Goal: Task Accomplishment & Management: Complete application form

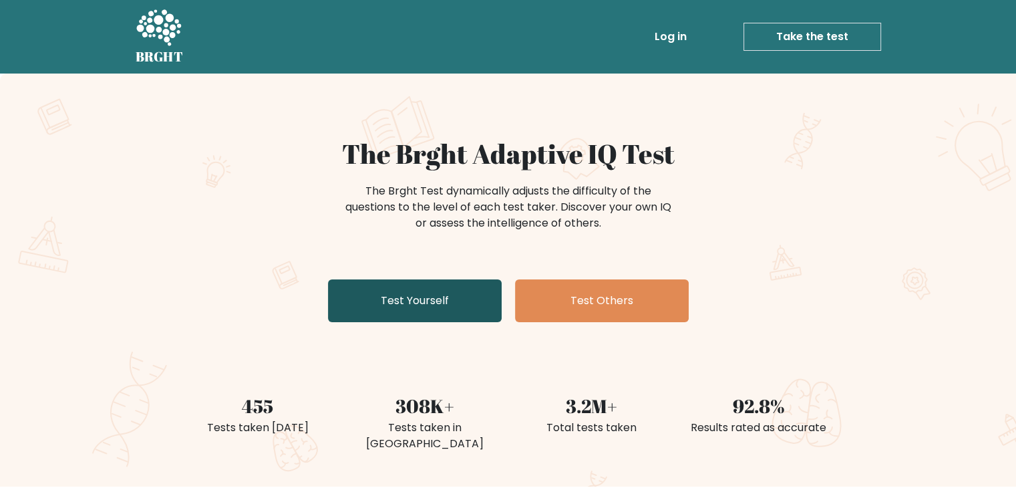
click at [482, 314] on link "Test Yourself" at bounding box center [415, 300] width 174 height 43
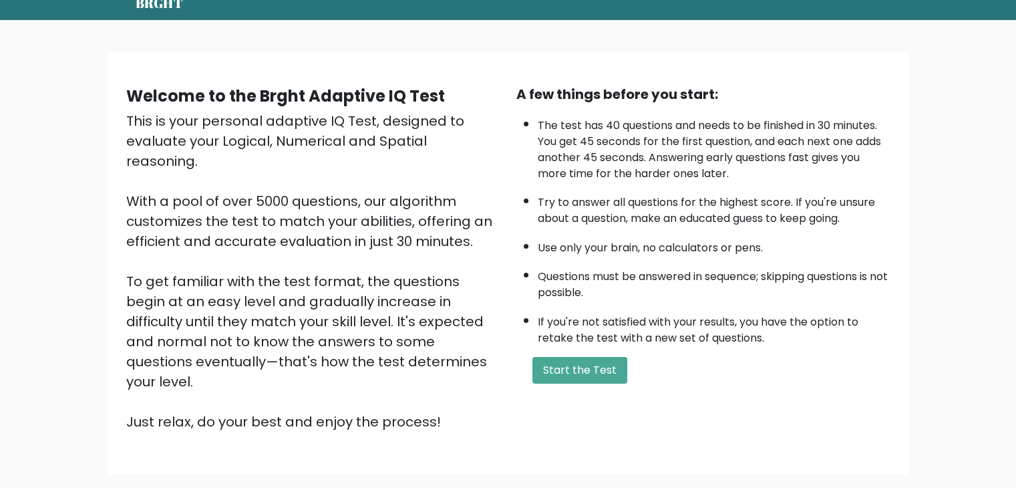
scroll to position [80, 0]
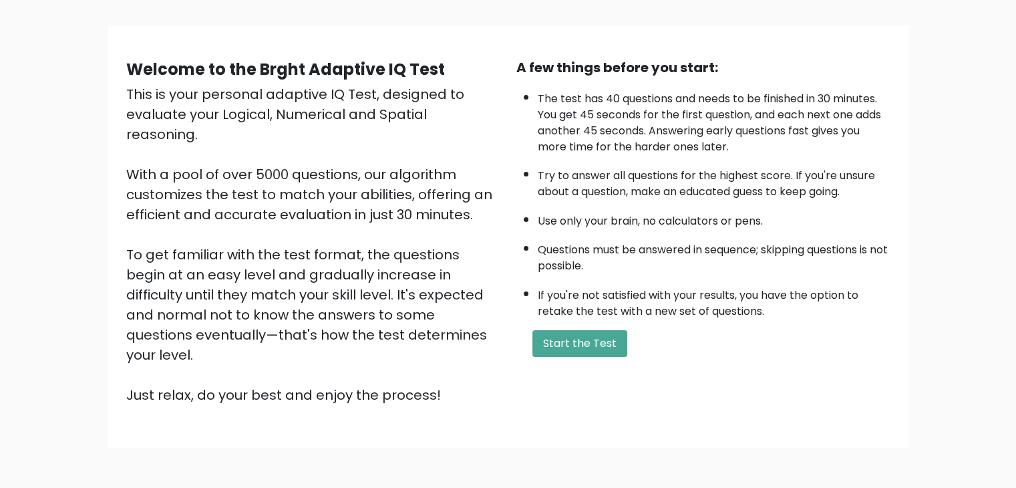
click at [579, 357] on div "A few things before you start: The test has 40 questions and needs to be finish…" at bounding box center [703, 230] width 390 height 347
click at [580, 347] on button "Start the Test" at bounding box center [579, 343] width 95 height 27
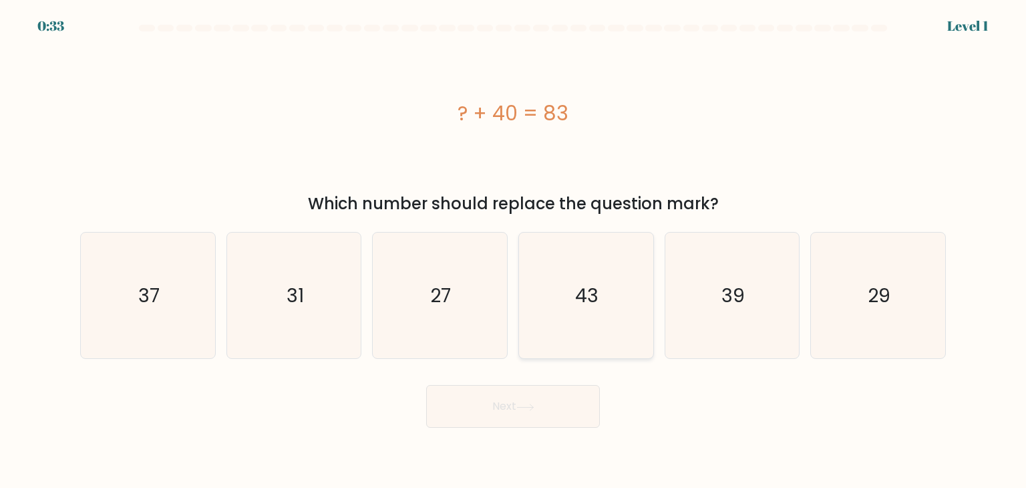
click at [534, 331] on icon "43" at bounding box center [586, 295] width 126 height 126
click at [514, 250] on input "d. 43" at bounding box center [513, 247] width 1 height 7
radio input "true"
click at [532, 404] on icon at bounding box center [525, 406] width 18 height 7
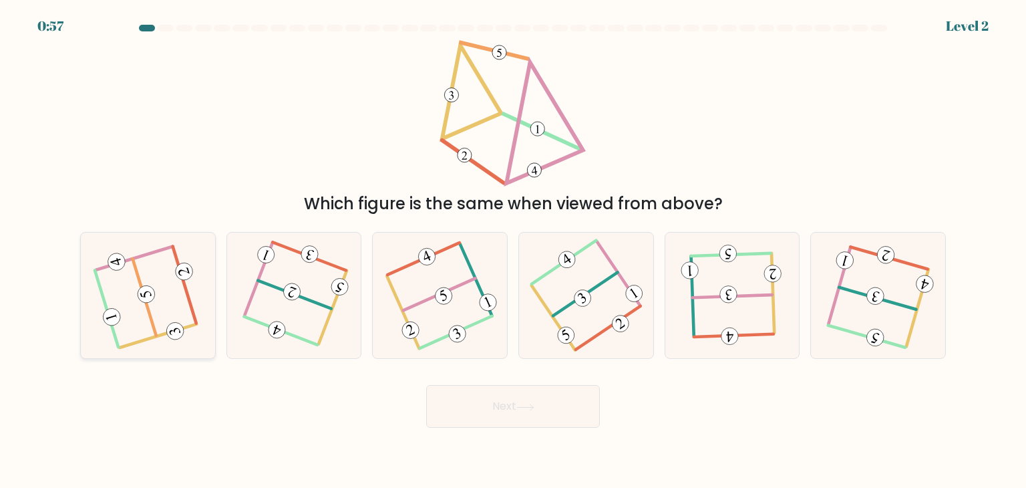
click at [135, 286] on icon at bounding box center [148, 295] width 101 height 101
click at [513, 250] on input "a." at bounding box center [513, 247] width 1 height 7
radio input "true"
click at [503, 409] on button "Next" at bounding box center [513, 406] width 174 height 43
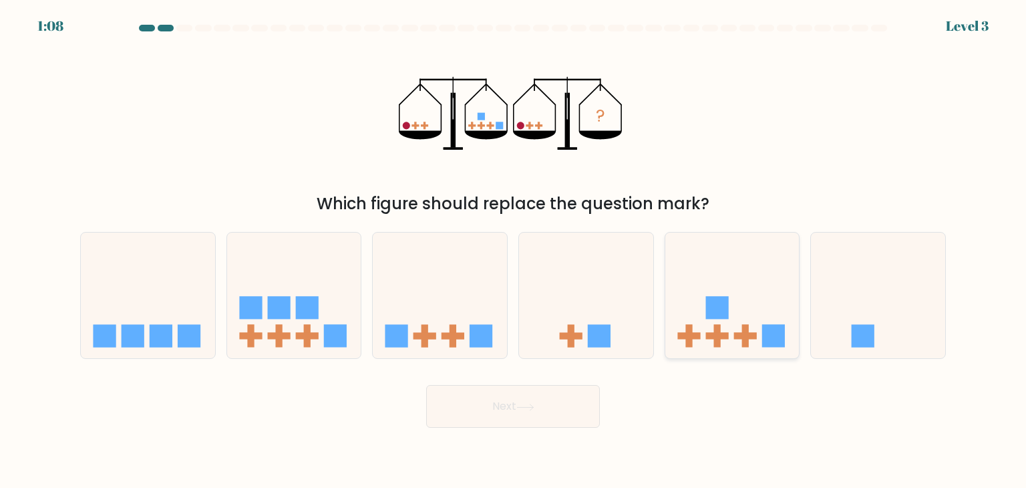
click at [721, 321] on icon at bounding box center [732, 295] width 134 height 111
click at [514, 250] on input "e." at bounding box center [513, 247] width 1 height 7
radio input "true"
click at [528, 407] on icon at bounding box center [525, 406] width 18 height 7
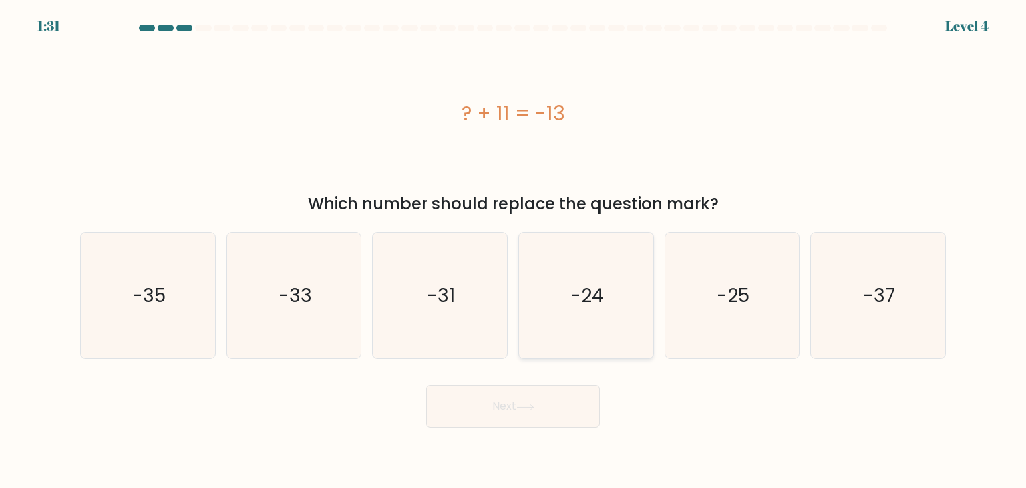
click at [621, 321] on icon "-24" at bounding box center [586, 295] width 126 height 126
click at [514, 250] on input "d. -24" at bounding box center [513, 247] width 1 height 7
radio input "true"
click at [564, 404] on button "Next" at bounding box center [513, 406] width 174 height 43
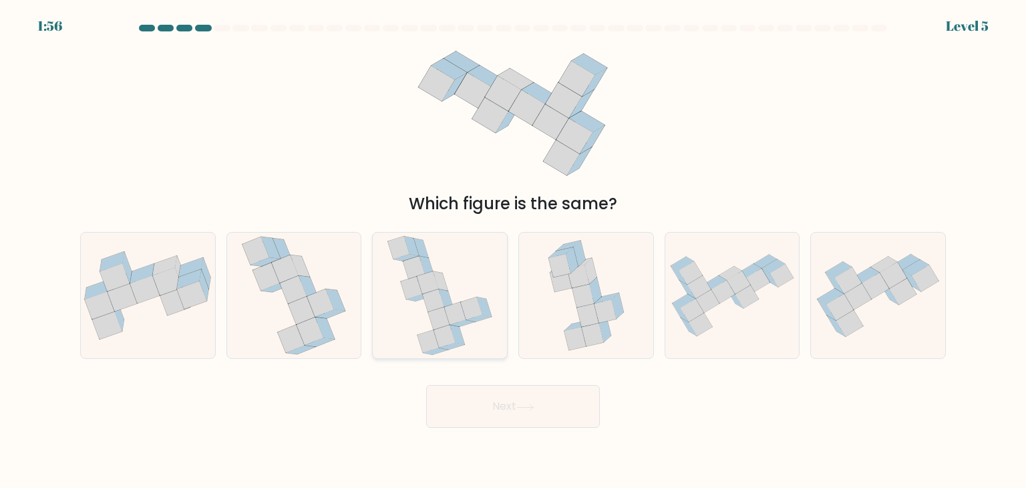
click at [435, 339] on icon at bounding box center [427, 341] width 21 height 23
click at [513, 250] on input "c." at bounding box center [513, 247] width 1 height 7
radio input "true"
click at [538, 419] on button "Next" at bounding box center [513, 406] width 174 height 43
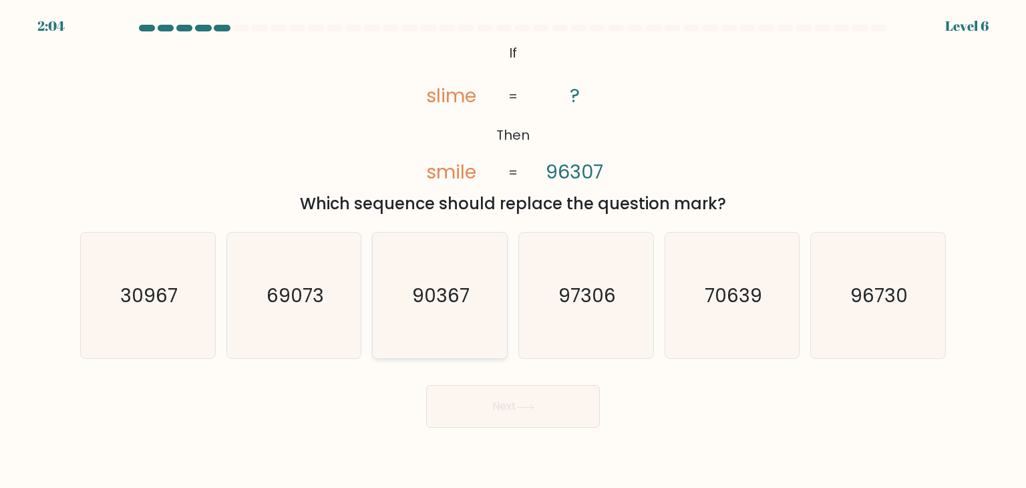
click at [435, 301] on text "90367" at bounding box center [441, 295] width 57 height 27
click at [513, 250] on input "c. 90367" at bounding box center [513, 247] width 1 height 7
radio input "true"
click at [545, 415] on button "Next" at bounding box center [513, 406] width 174 height 43
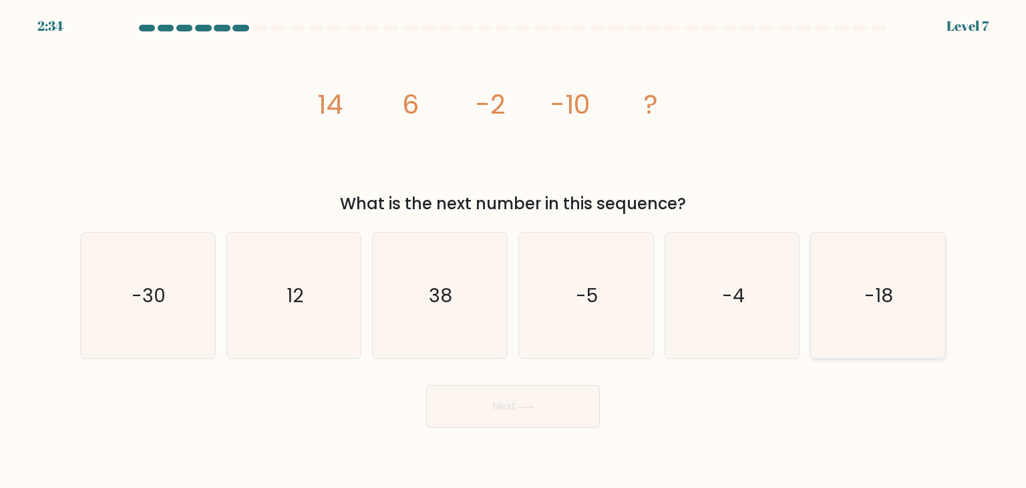
click at [882, 297] on text "-18" at bounding box center [879, 295] width 29 height 27
click at [514, 250] on input "f. -18" at bounding box center [513, 247] width 1 height 7
radio input "true"
click at [554, 421] on button "Next" at bounding box center [513, 406] width 174 height 43
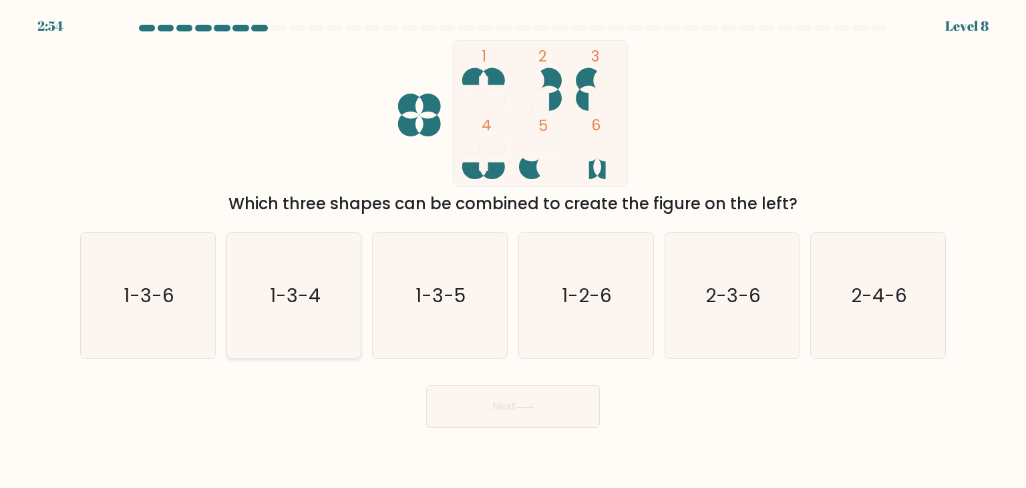
click at [307, 301] on text "1-3-4" at bounding box center [295, 295] width 51 height 27
click at [513, 250] on input "b. 1-3-4" at bounding box center [513, 247] width 1 height 7
radio input "true"
click at [604, 397] on div "Next" at bounding box center [513, 401] width 882 height 53
click at [567, 401] on button "Next" at bounding box center [513, 406] width 174 height 43
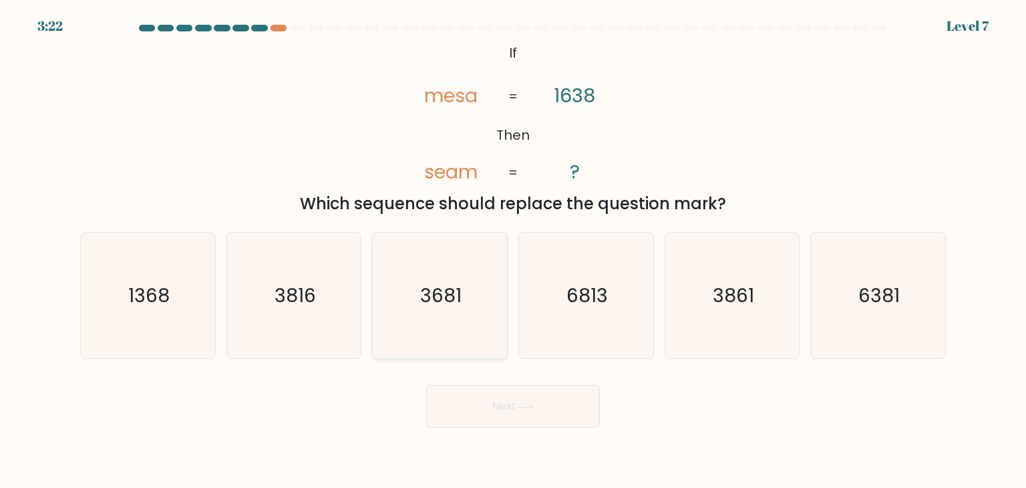
click at [447, 289] on text "3681" at bounding box center [441, 295] width 41 height 27
click at [513, 250] on input "c. 3681" at bounding box center [513, 247] width 1 height 7
radio input "true"
click at [518, 397] on button "Next" at bounding box center [513, 406] width 174 height 43
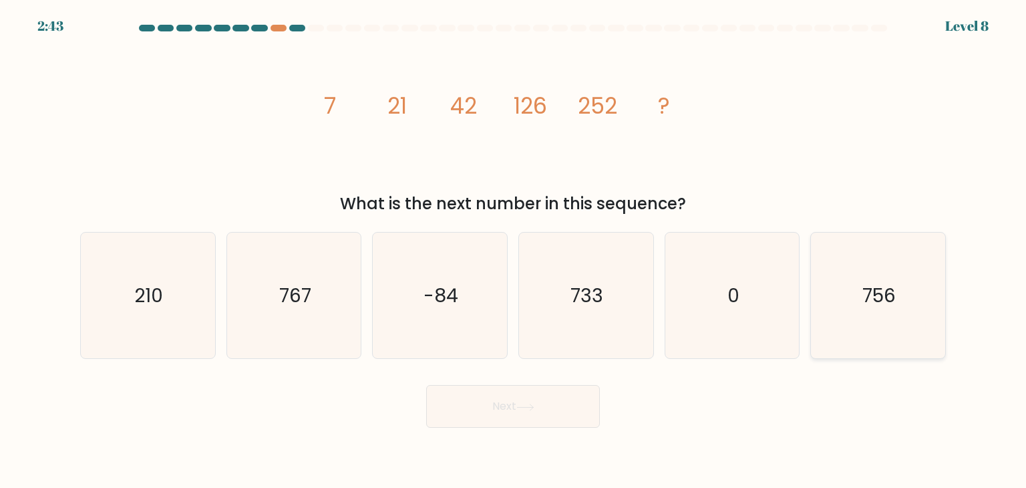
click at [922, 302] on icon "756" at bounding box center [878, 295] width 126 height 126
click at [514, 250] on input "f. 756" at bounding box center [513, 247] width 1 height 7
radio input "true"
drag, startPoint x: 537, startPoint y: 452, endPoint x: 516, endPoint y: 431, distance: 29.8
click at [516, 431] on body "2:42 Level 8" at bounding box center [513, 244] width 1026 height 488
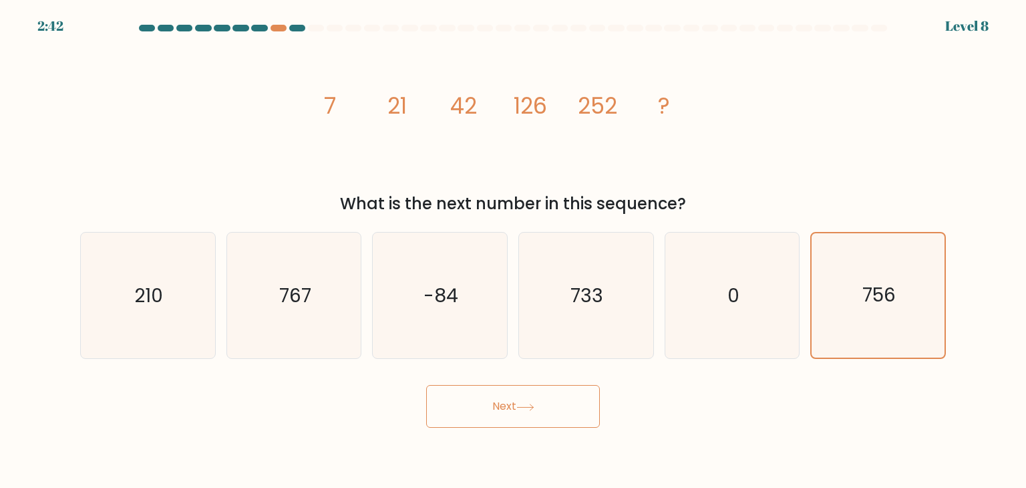
click at [516, 431] on body "2:42 Level 8" at bounding box center [513, 244] width 1026 height 488
click at [505, 415] on button "Next" at bounding box center [513, 406] width 174 height 43
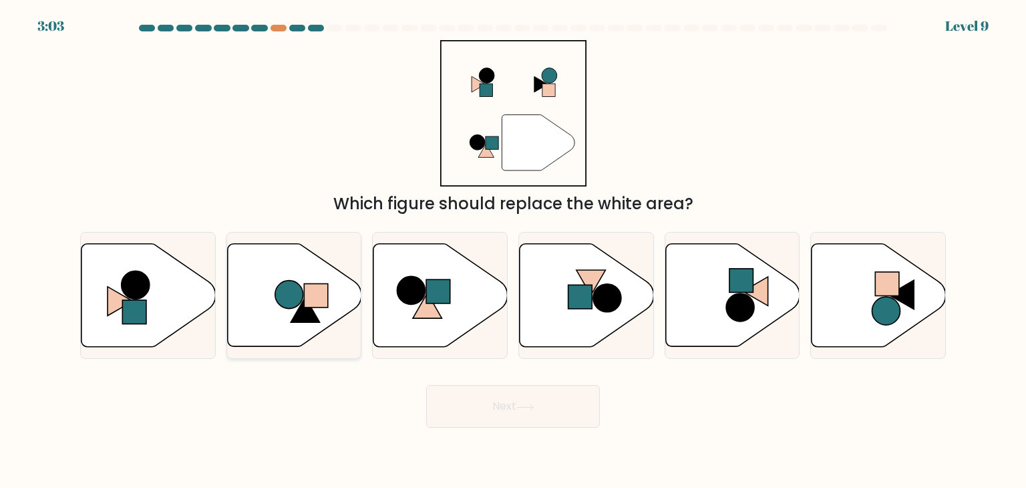
click at [296, 302] on circle at bounding box center [289, 295] width 28 height 28
click at [513, 250] on input "b." at bounding box center [513, 247] width 1 height 7
radio input "true"
click at [489, 421] on button "Next" at bounding box center [513, 406] width 174 height 43
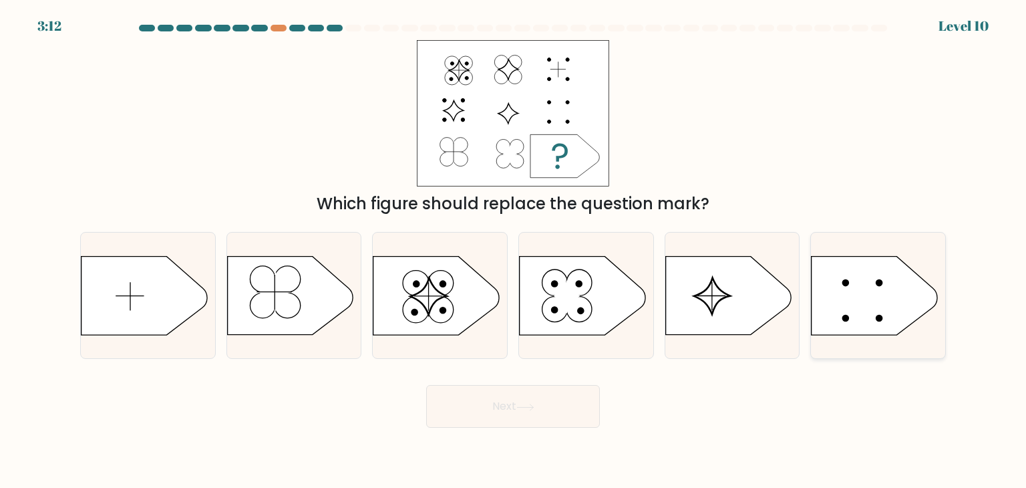
click at [851, 291] on icon at bounding box center [874, 295] width 126 height 78
click at [514, 250] on input "f." at bounding box center [513, 247] width 1 height 7
radio input "true"
click at [556, 409] on button "Next" at bounding box center [513, 406] width 174 height 43
